Goal: Navigation & Orientation: Find specific page/section

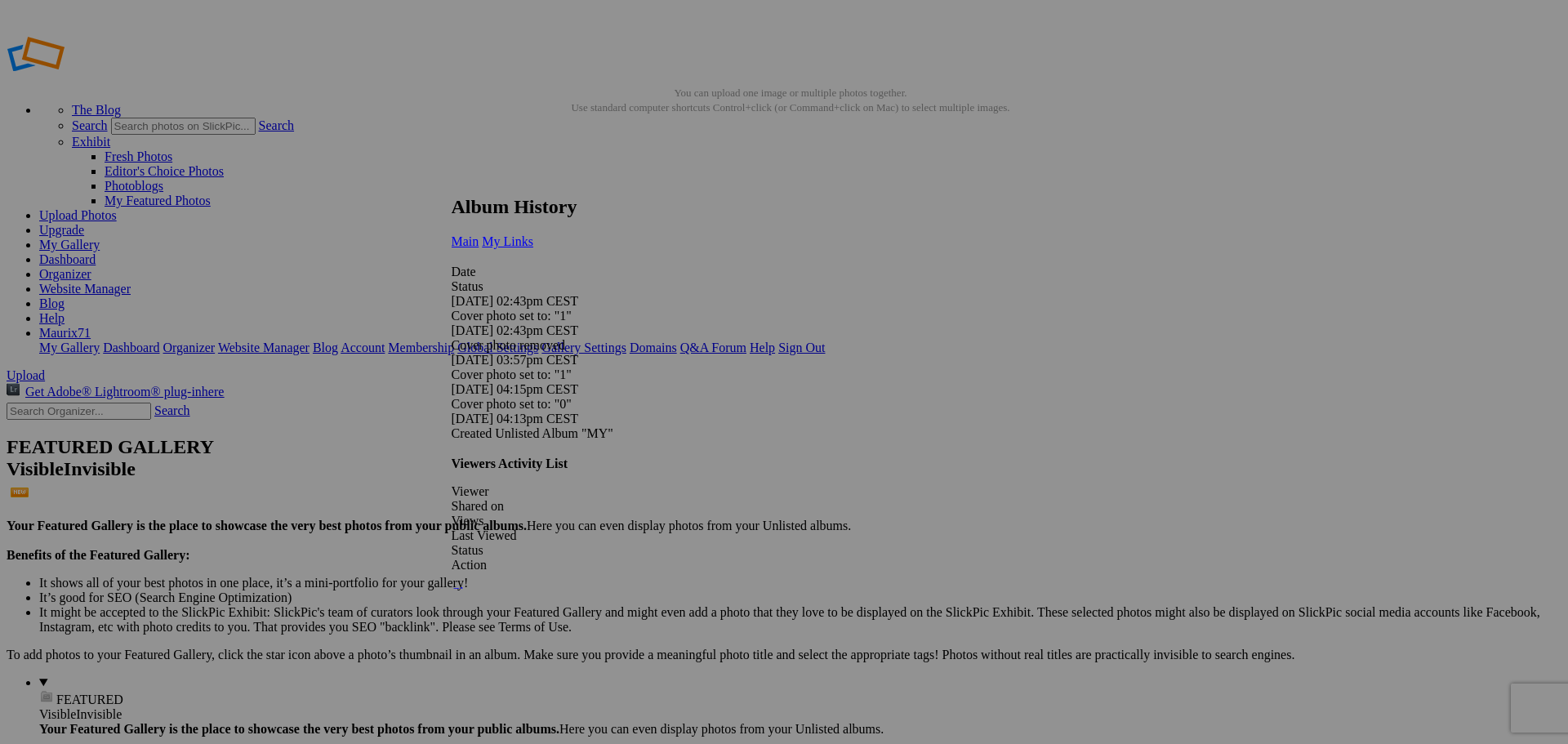
click at [534, 234] on link "My Links" at bounding box center [507, 241] width 52 height 14
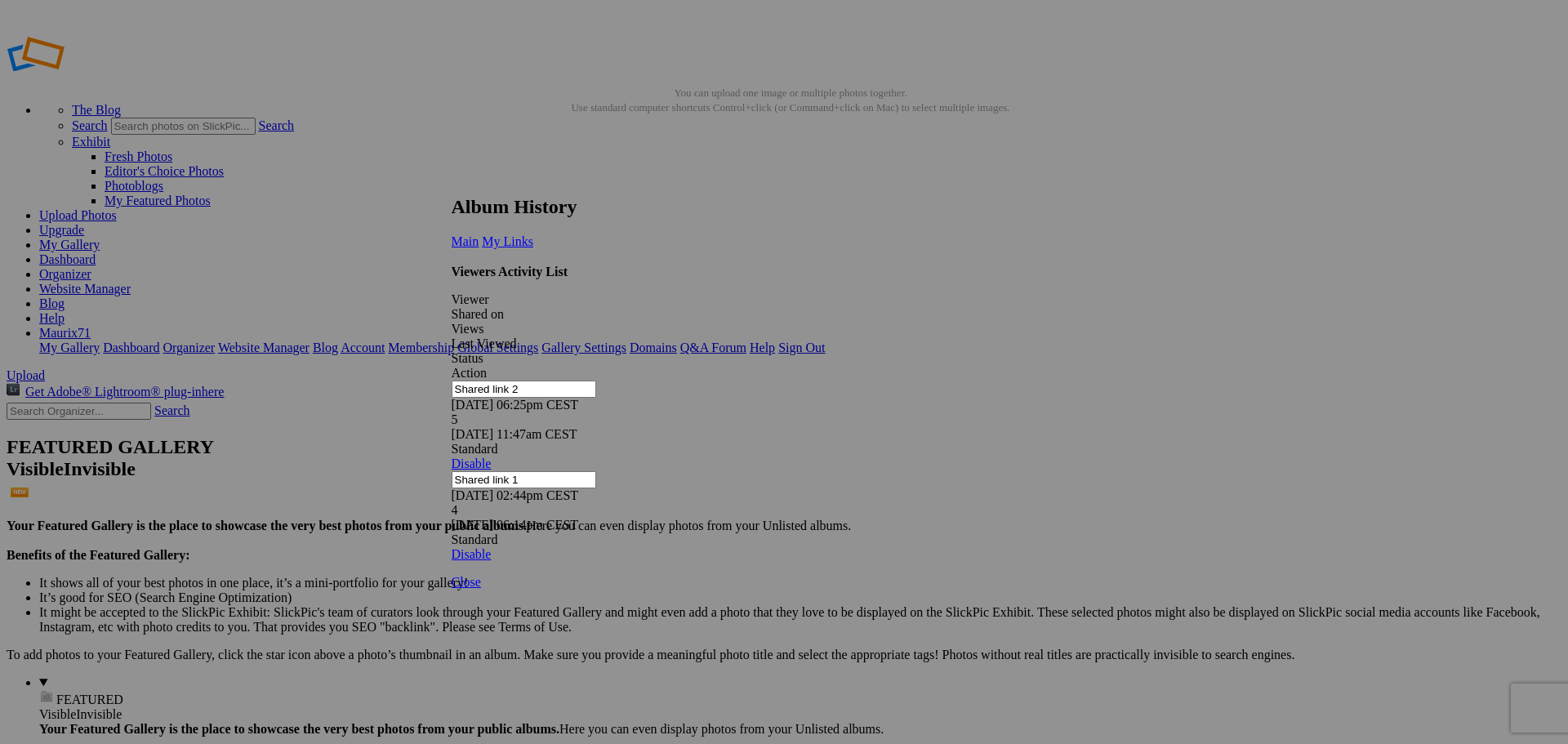
click at [451, 180] on link at bounding box center [451, 180] width 0 height 0
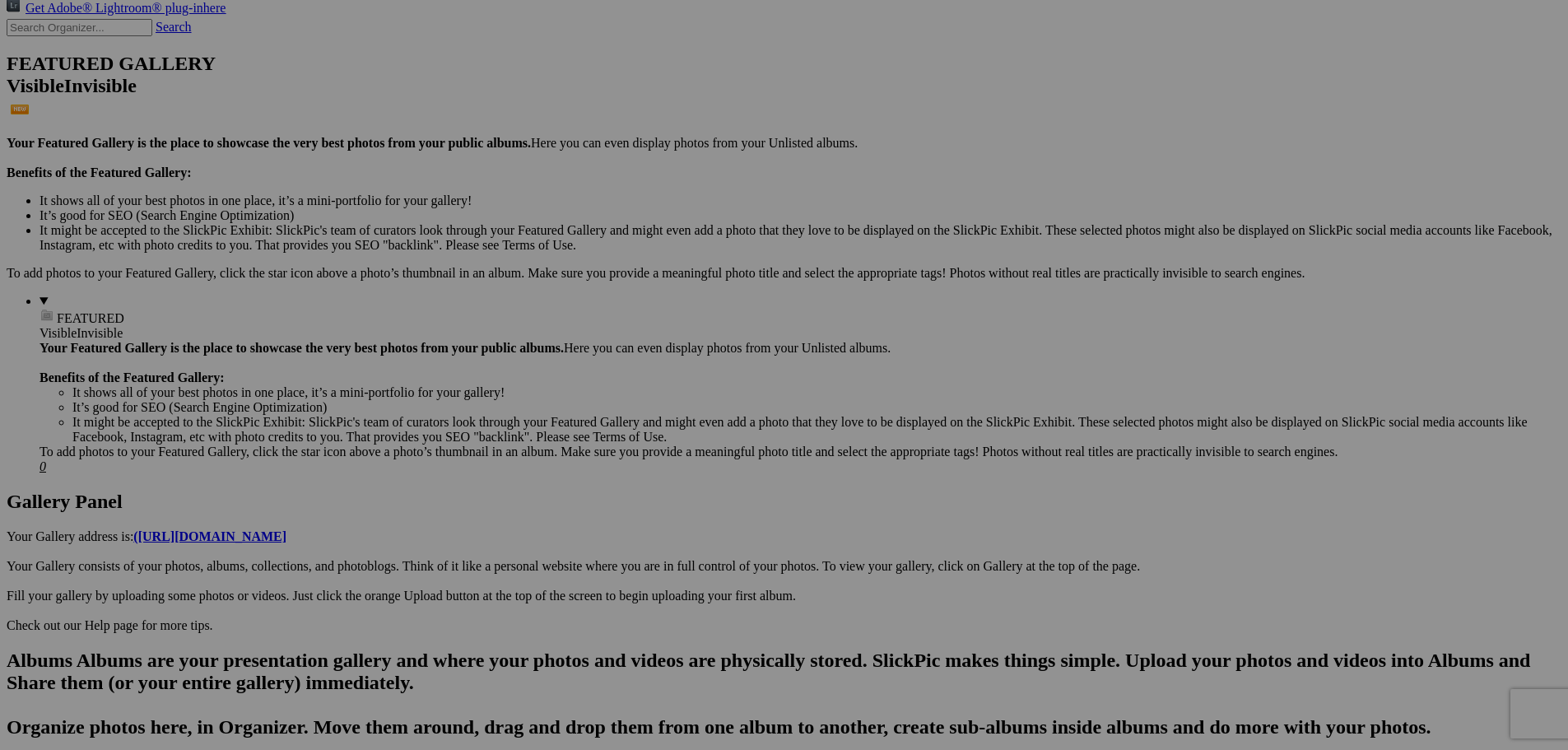
scroll to position [576, 0]
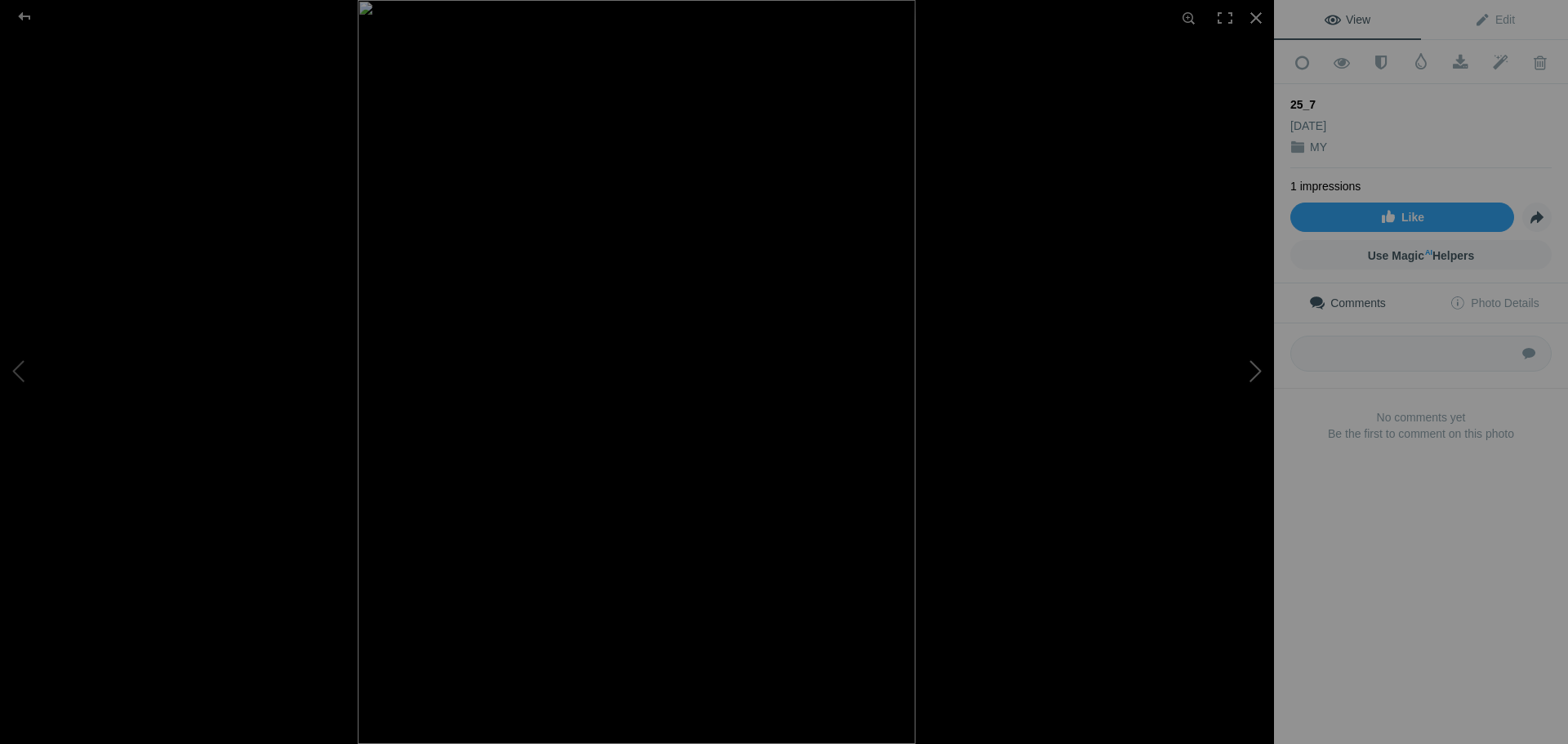
click at [1253, 369] on button at bounding box center [1212, 372] width 123 height 268
click at [1257, 15] on div at bounding box center [1256, 18] width 36 height 36
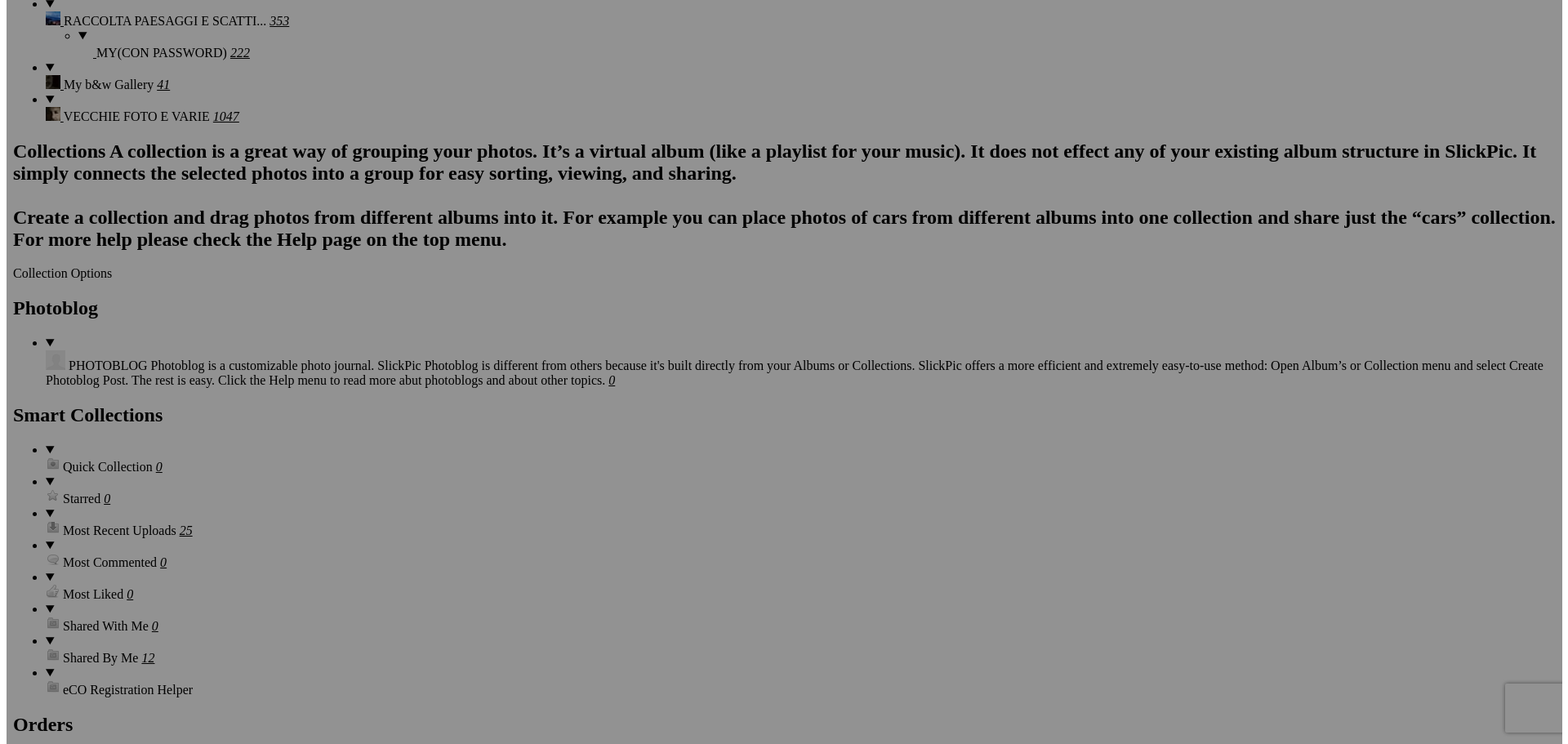
scroll to position [1306, 0]
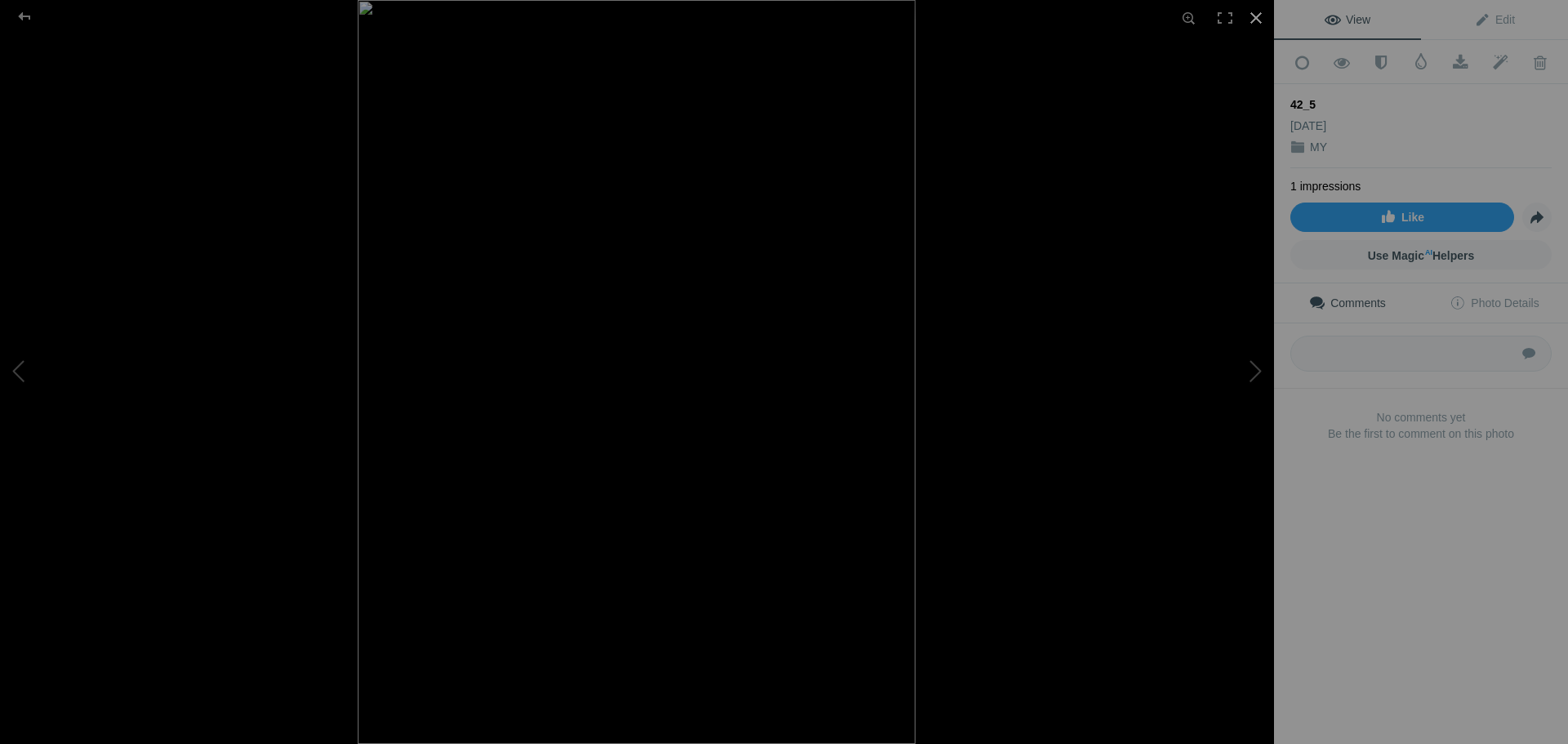
click at [1262, 14] on div at bounding box center [1256, 18] width 36 height 36
